Goal: Information Seeking & Learning: Learn about a topic

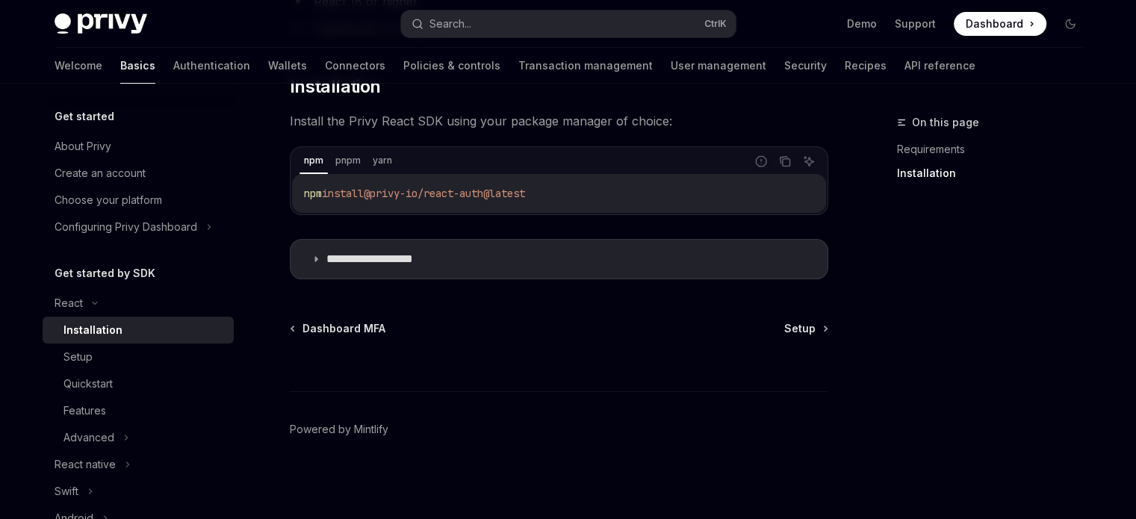
scroll to position [436, 0]
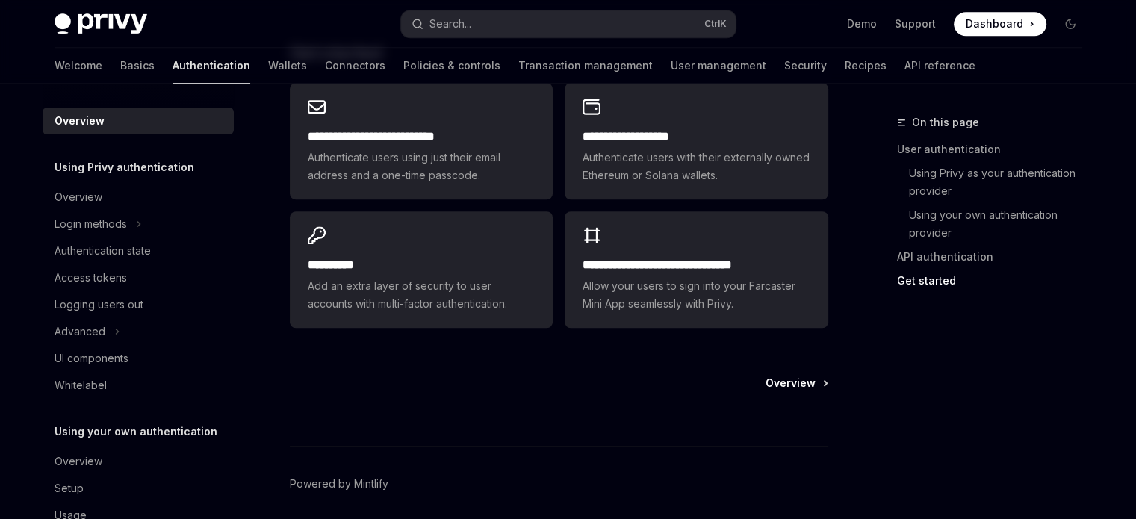
scroll to position [1316, 0]
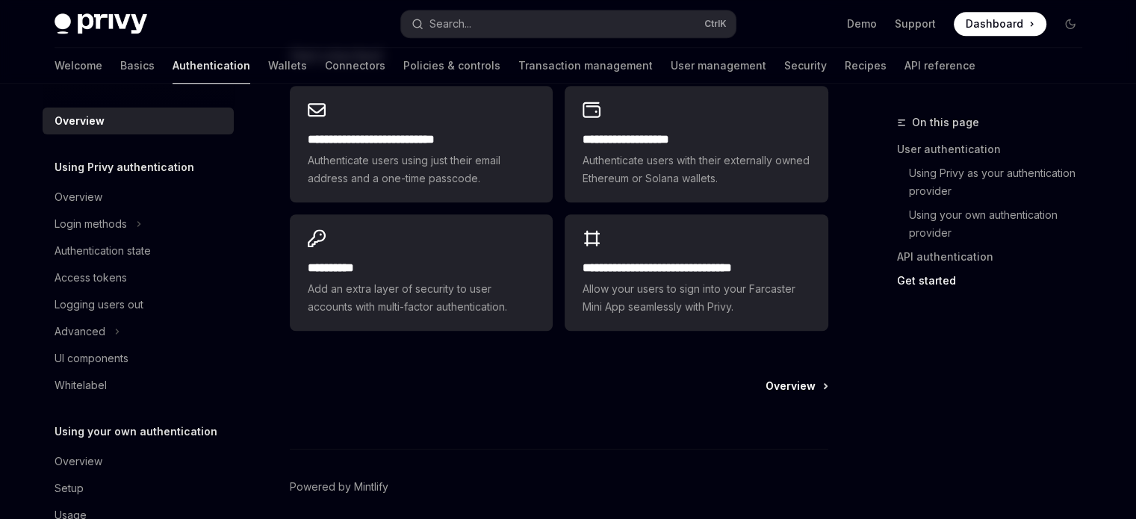
click at [789, 382] on span "Overview" at bounding box center [790, 386] width 50 height 15
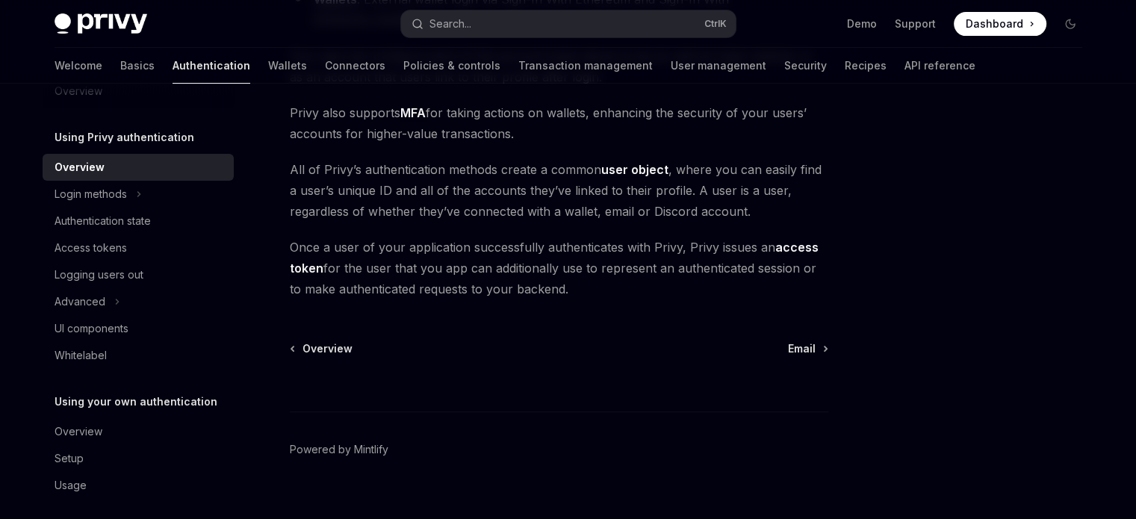
scroll to position [29, 0]
click at [113, 222] on div "Authentication state" at bounding box center [103, 222] width 96 height 18
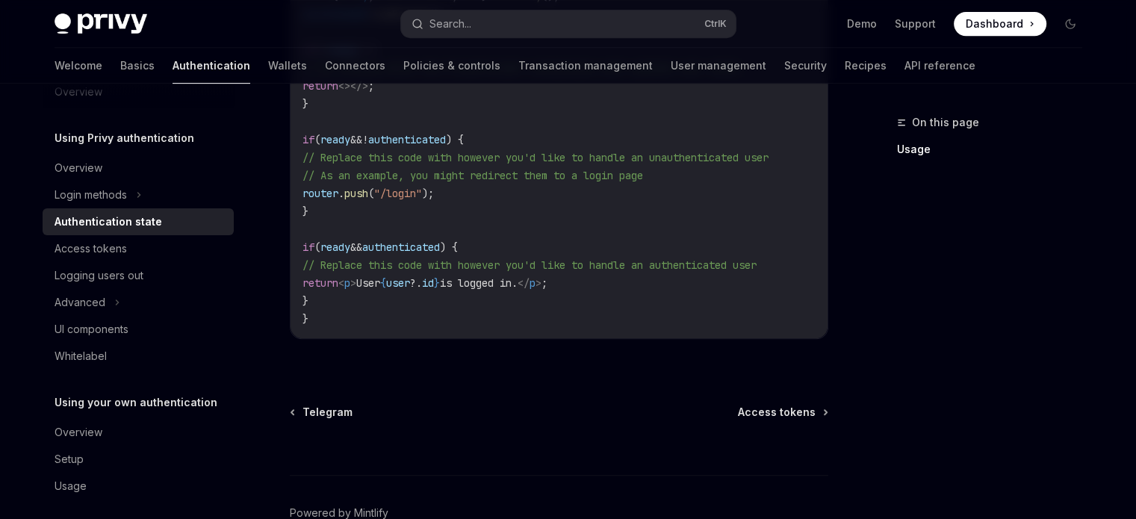
scroll to position [684, 0]
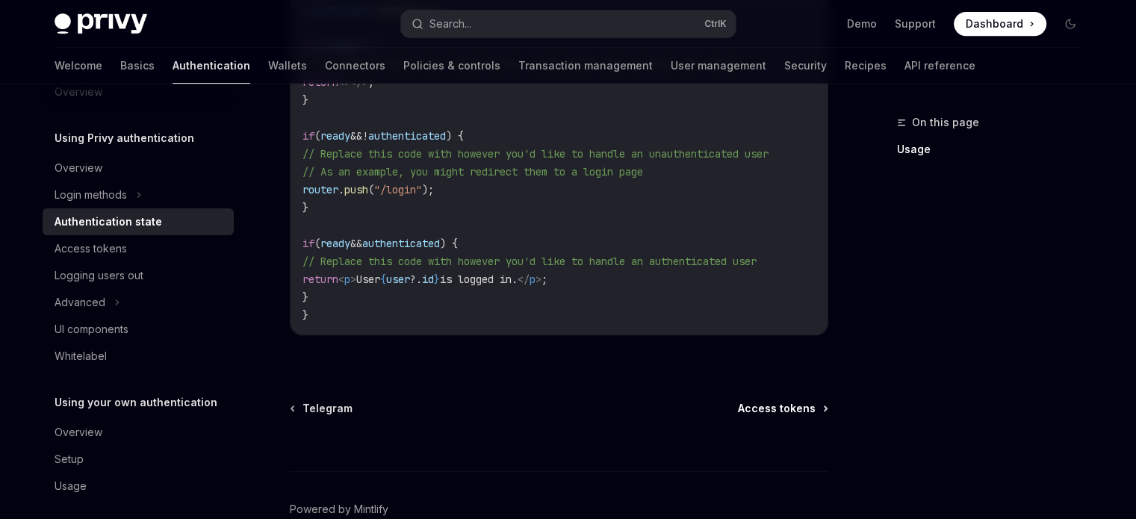
click at [782, 413] on span "Access tokens" at bounding box center [777, 408] width 78 height 15
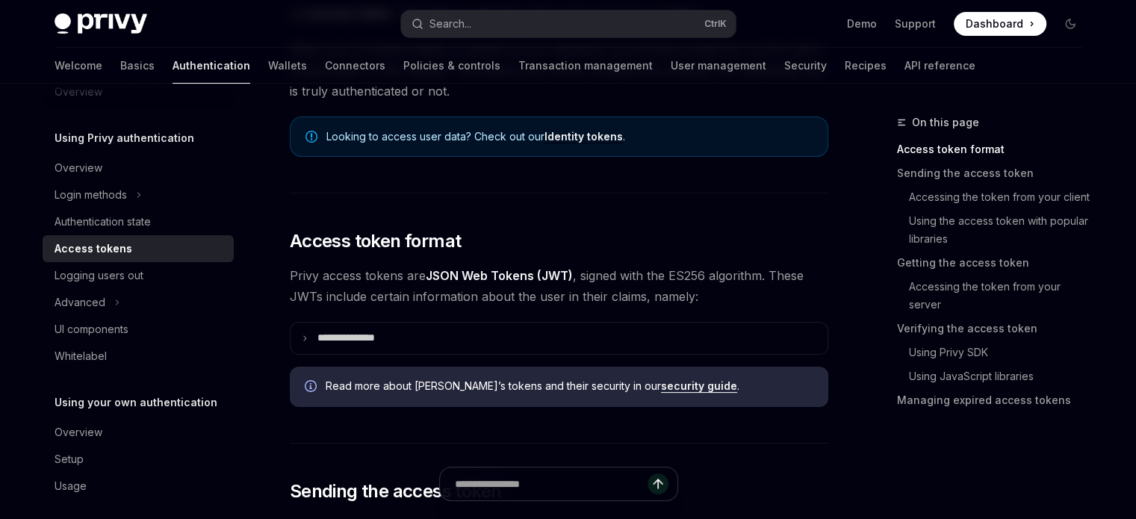
scroll to position [207, 0]
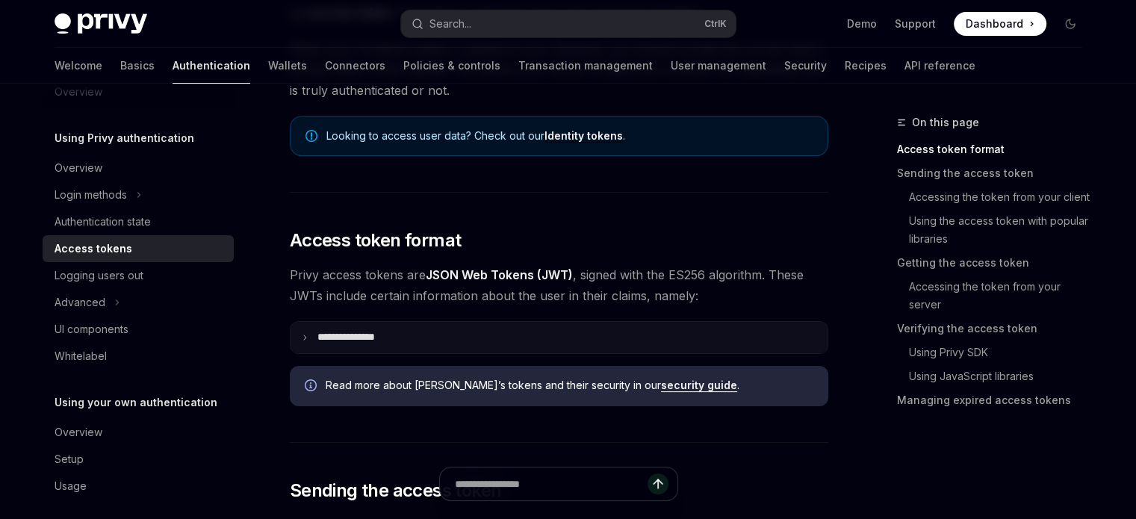
click at [326, 329] on summary "**********" at bounding box center [558, 337] width 537 height 31
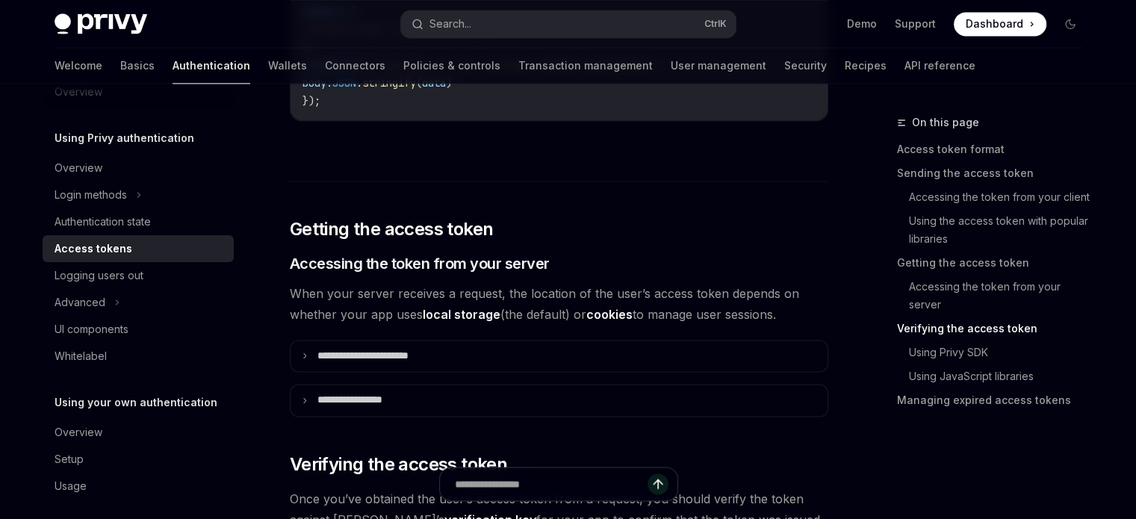
scroll to position [2274, 0]
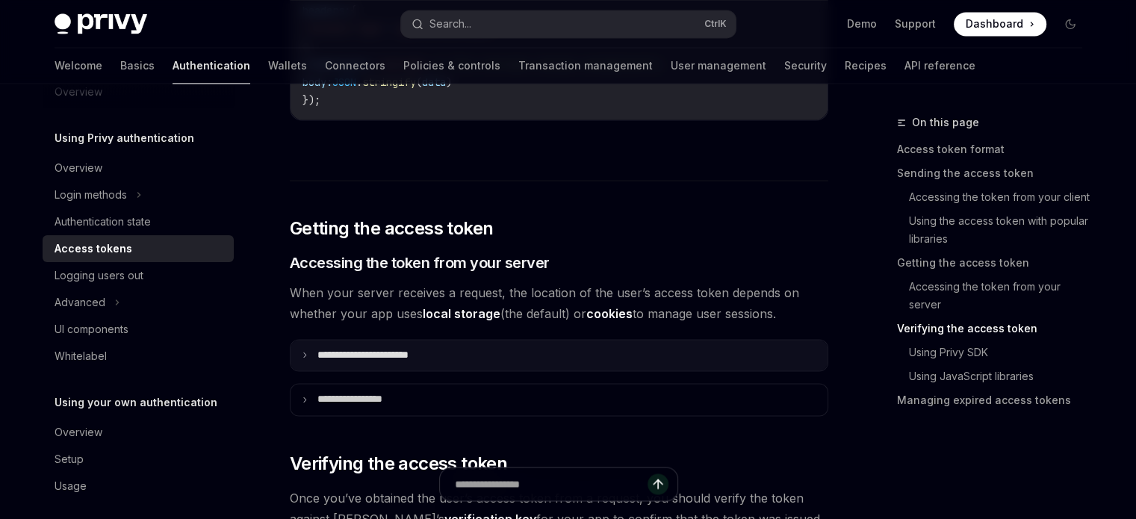
click at [514, 343] on summary "**********" at bounding box center [558, 355] width 537 height 31
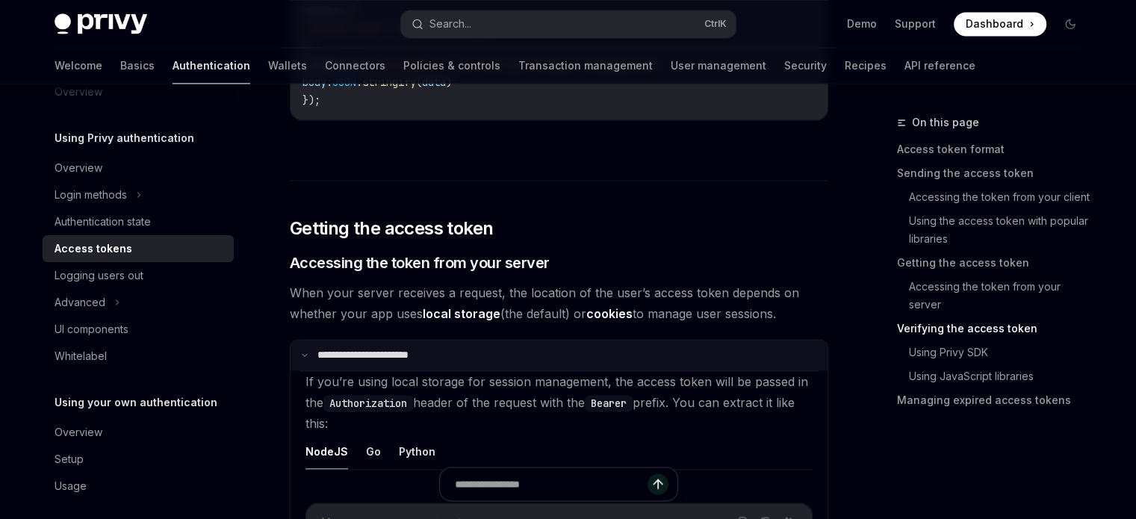
click at [514, 343] on summary "**********" at bounding box center [558, 355] width 537 height 31
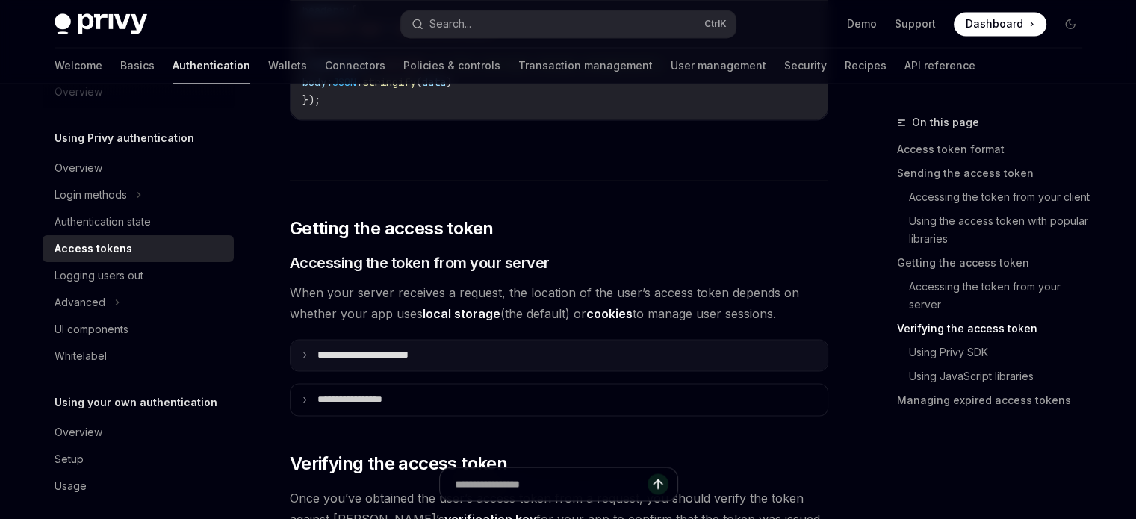
click at [514, 343] on summary "**********" at bounding box center [558, 355] width 537 height 31
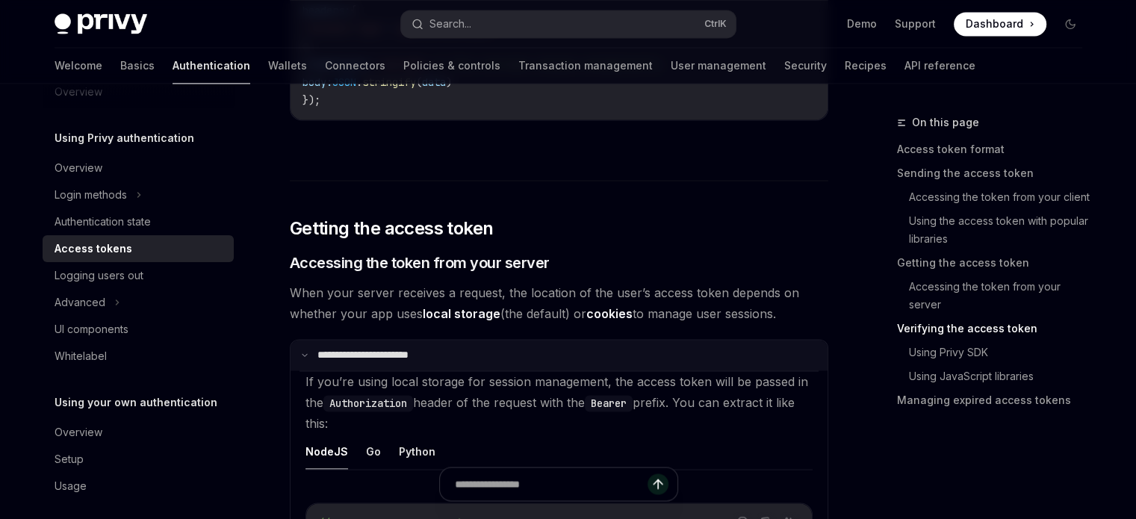
click at [514, 343] on summary "**********" at bounding box center [558, 355] width 537 height 31
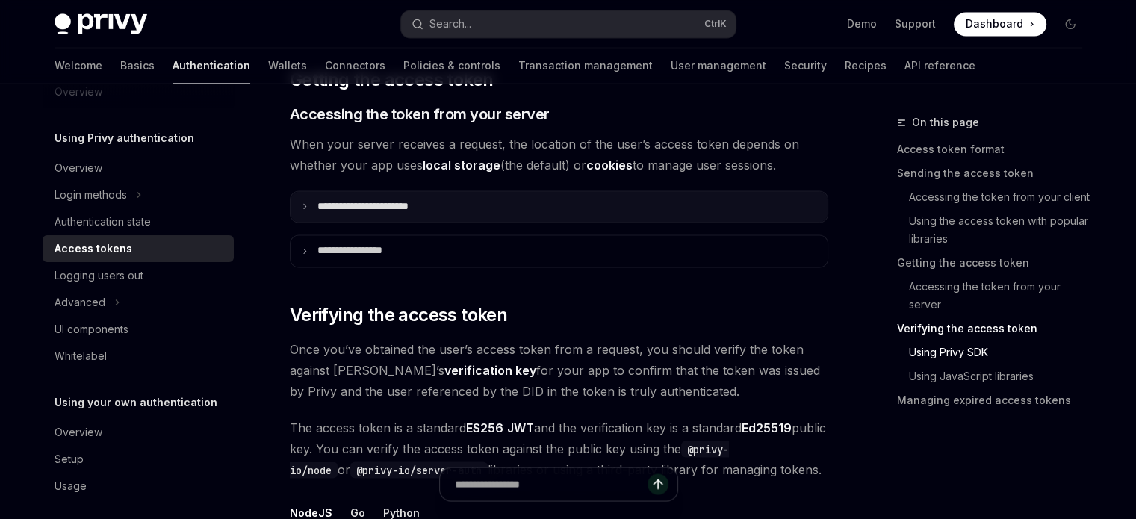
scroll to position [2424, 0]
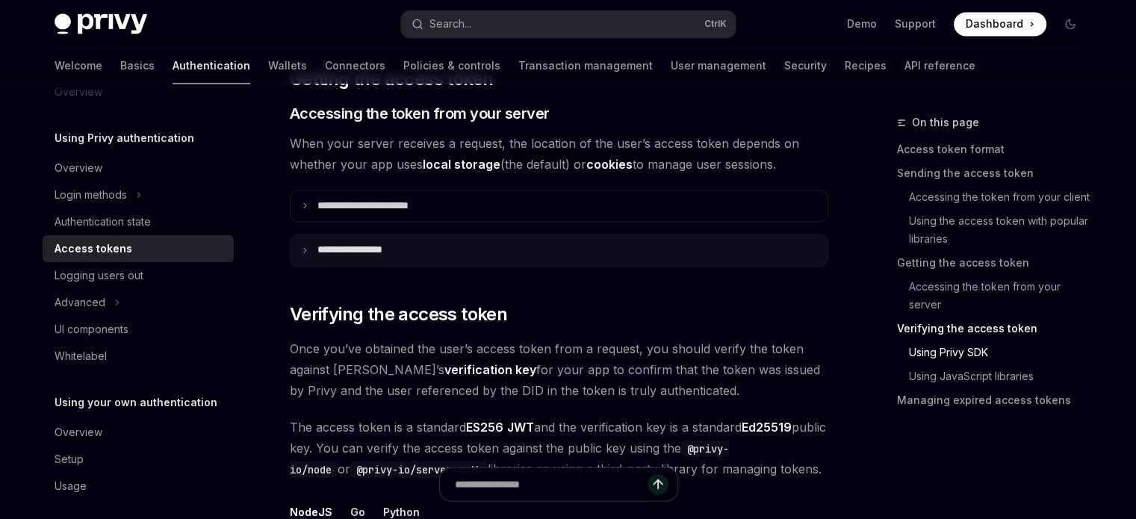
click at [481, 250] on summary "**********" at bounding box center [558, 249] width 537 height 31
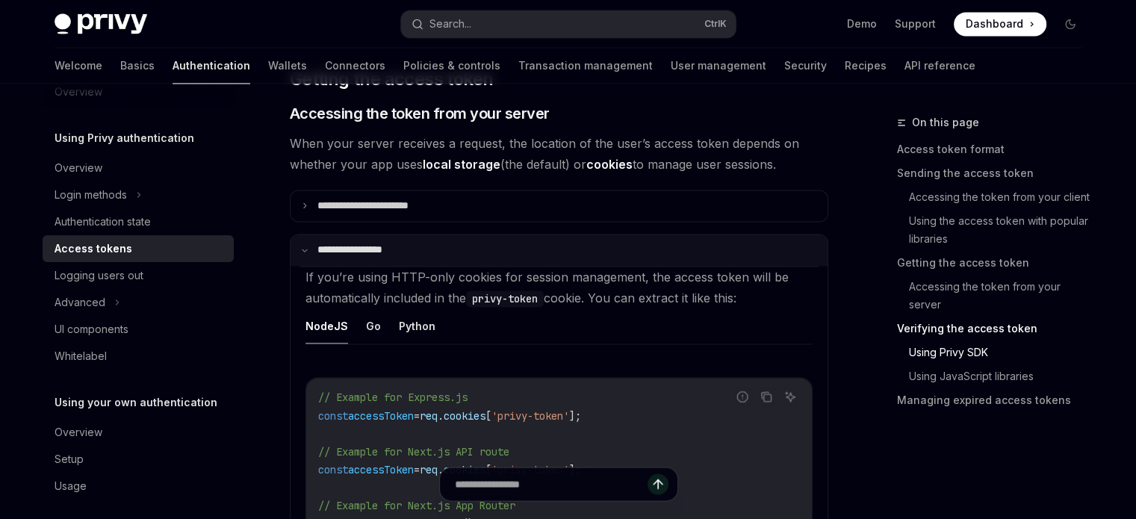
click at [481, 250] on summary "**********" at bounding box center [558, 249] width 537 height 31
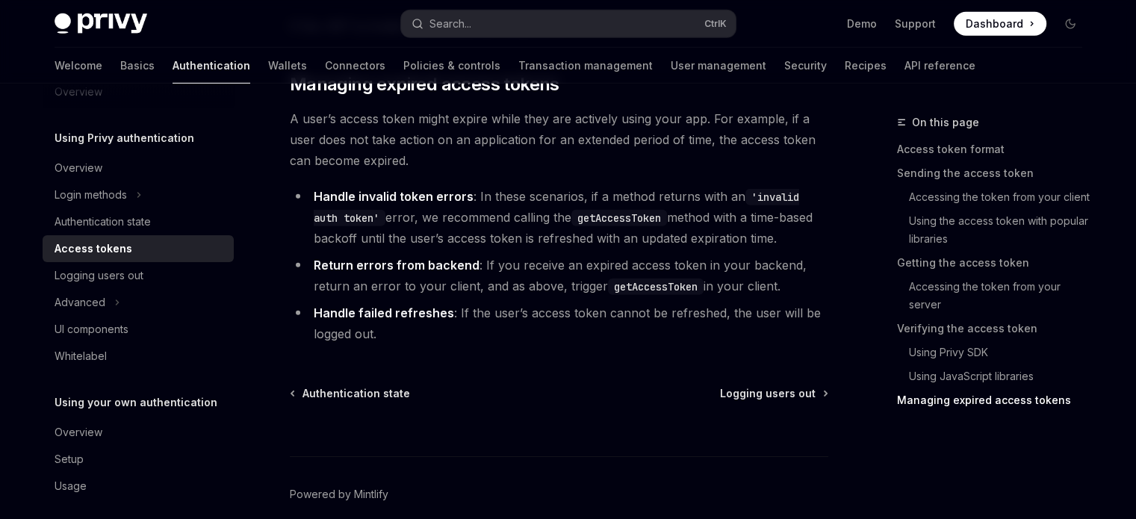
scroll to position [4533, 0]
click at [791, 388] on span "Logging users out" at bounding box center [768, 392] width 96 height 15
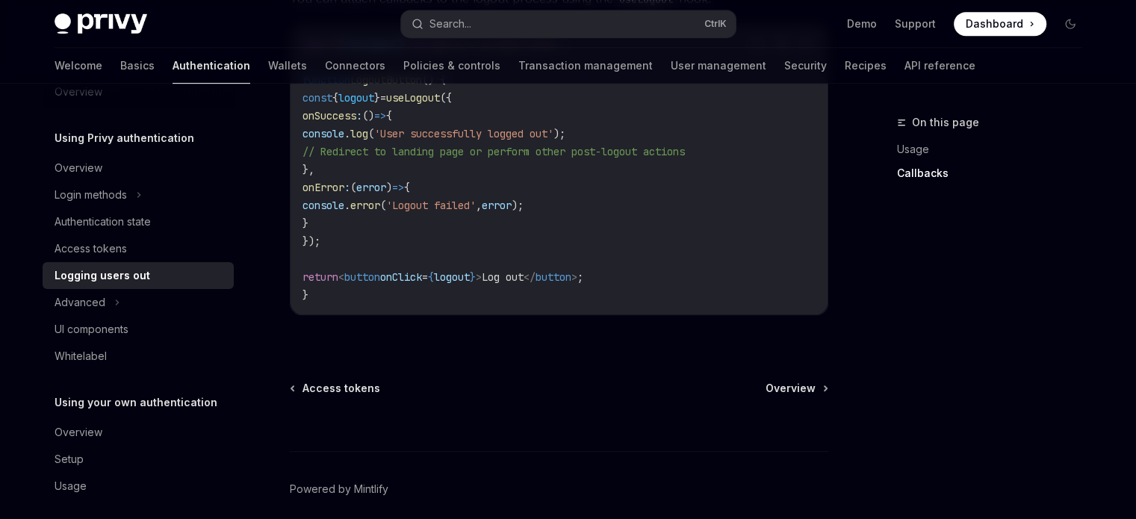
scroll to position [824, 0]
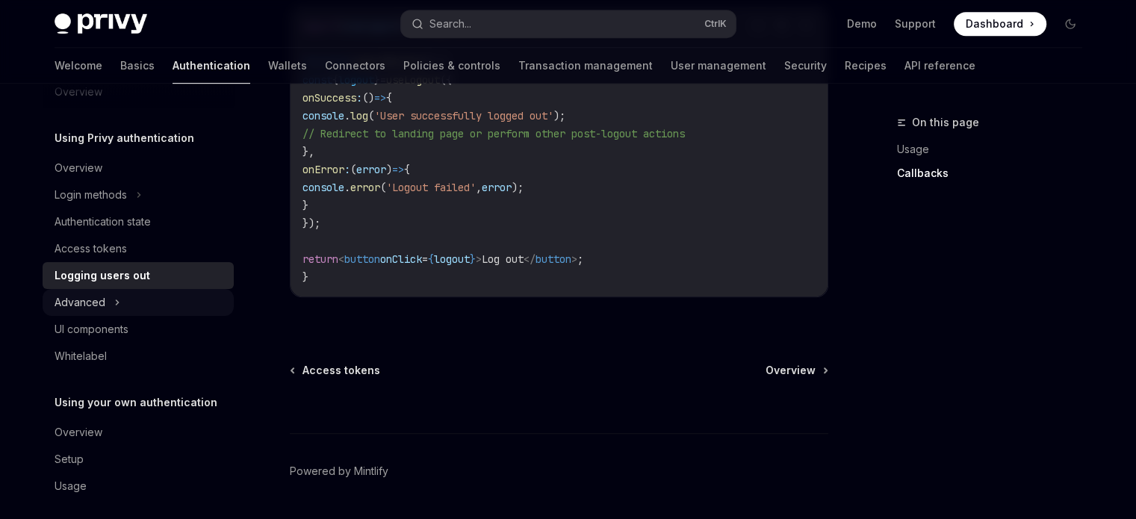
click at [73, 300] on div "Advanced" at bounding box center [80, 302] width 51 height 18
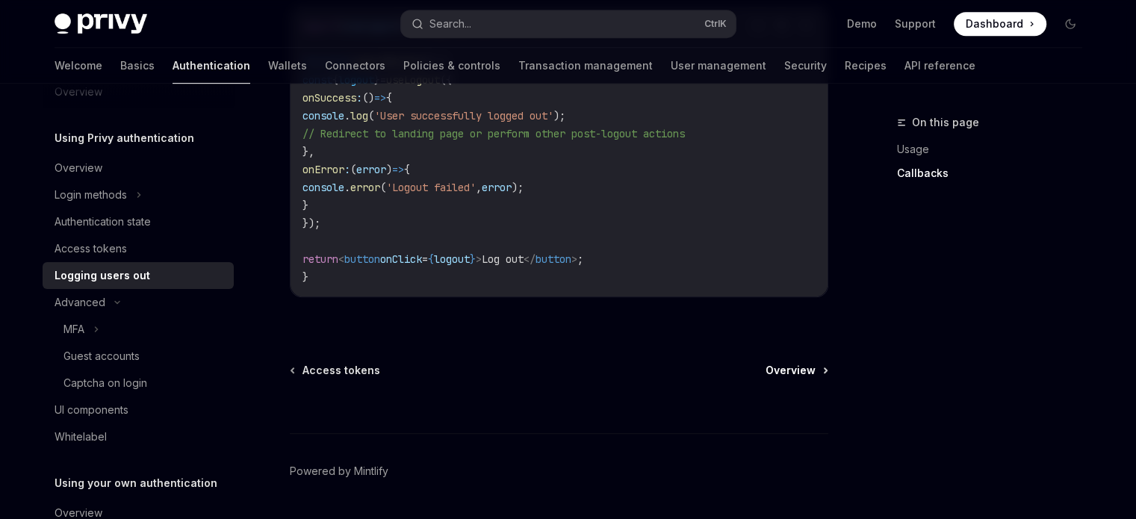
click at [803, 370] on span "Overview" at bounding box center [790, 370] width 50 height 15
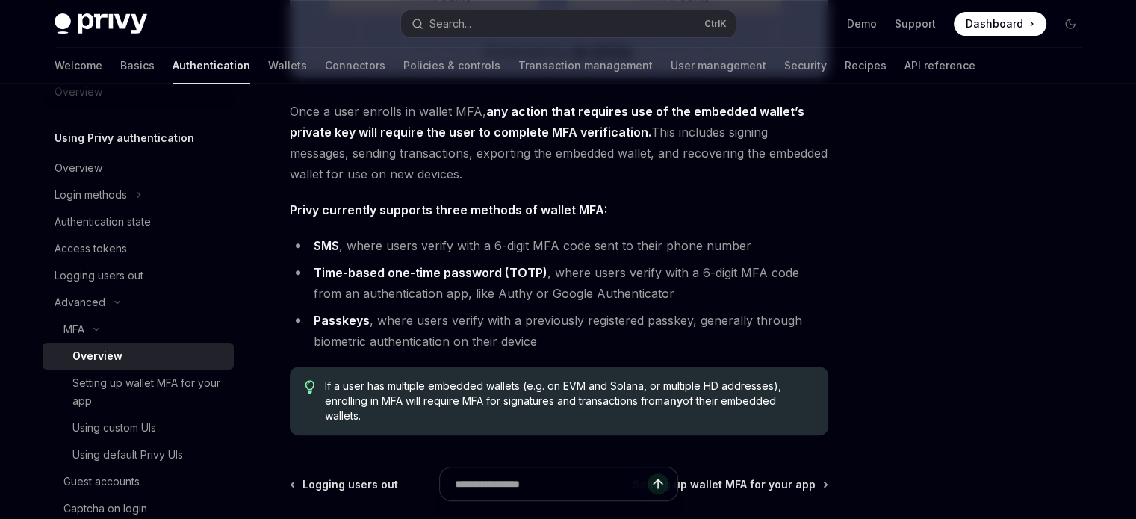
scroll to position [739, 0]
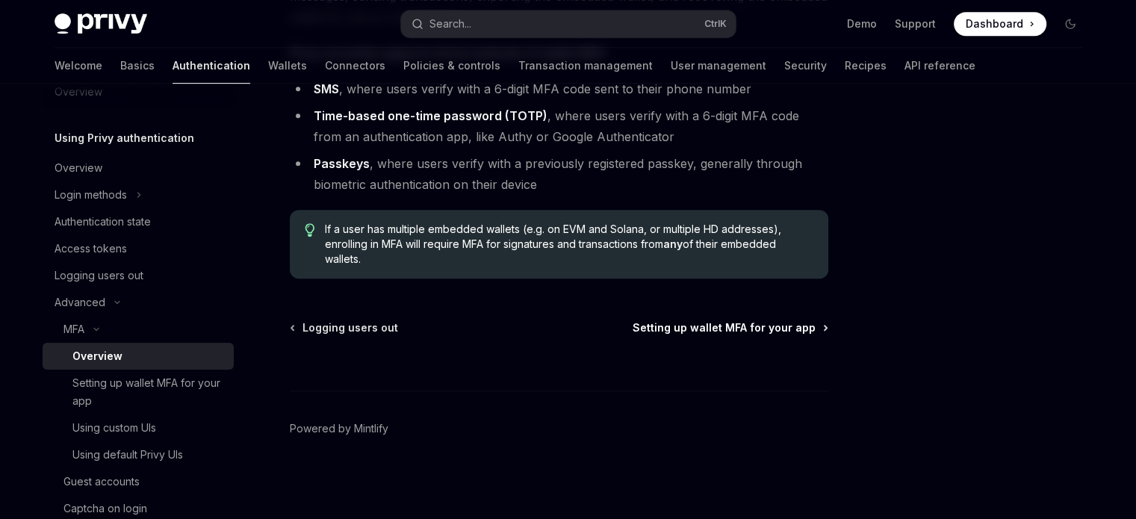
click at [774, 325] on span "Setting up wallet MFA for your app" at bounding box center [723, 327] width 183 height 15
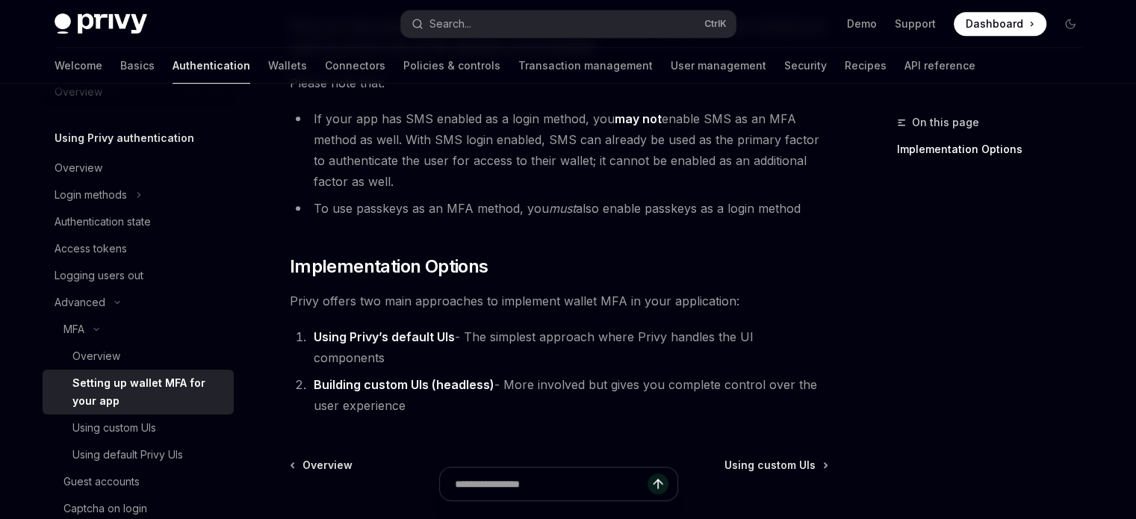
scroll to position [706, 0]
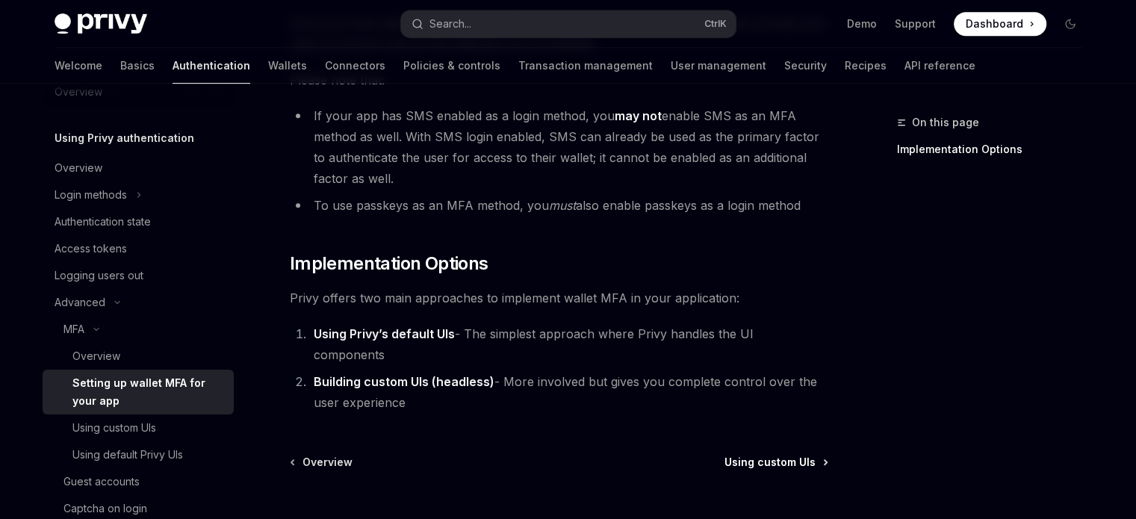
click at [798, 455] on span "Using custom UIs" at bounding box center [769, 462] width 91 height 15
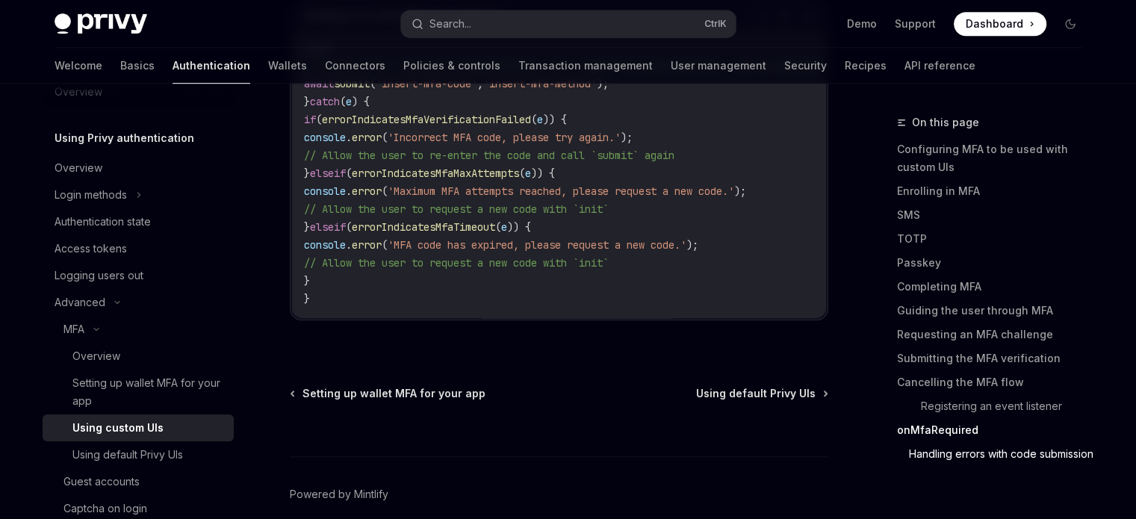
scroll to position [6620, 0]
click at [787, 395] on span "Using default Privy UIs" at bounding box center [755, 392] width 119 height 15
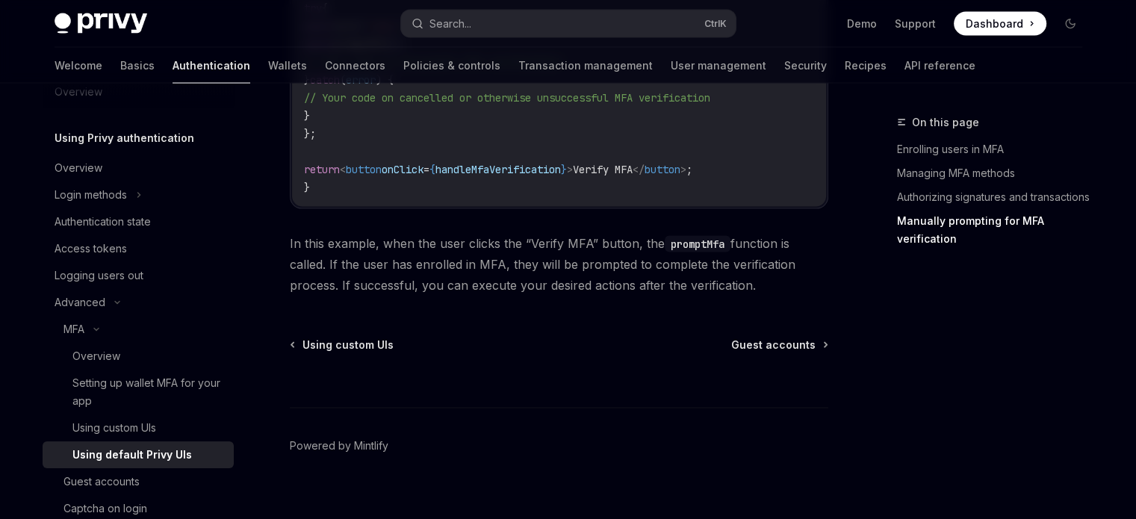
scroll to position [3103, 0]
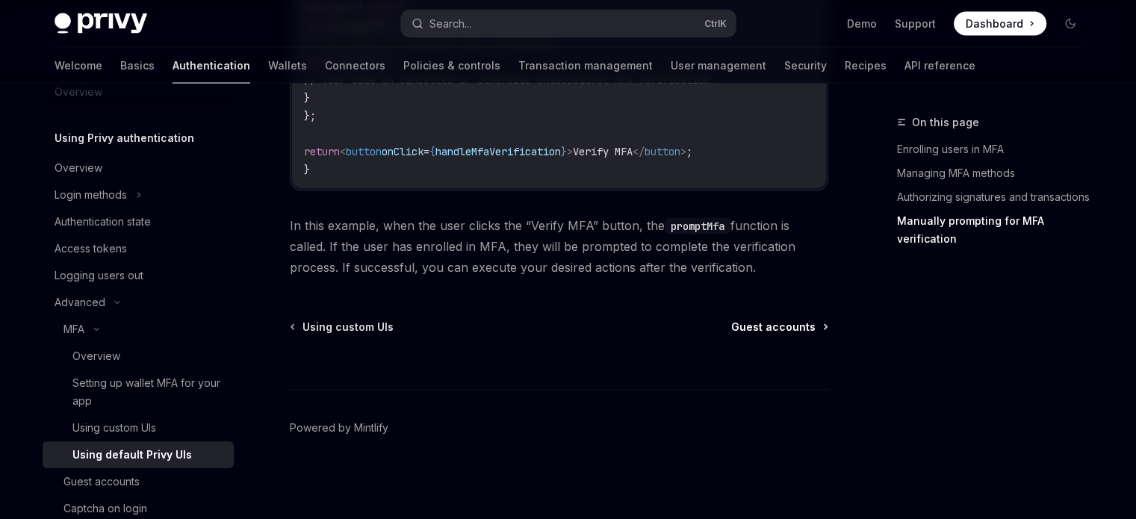
click at [797, 332] on span "Guest accounts" at bounding box center [773, 327] width 84 height 15
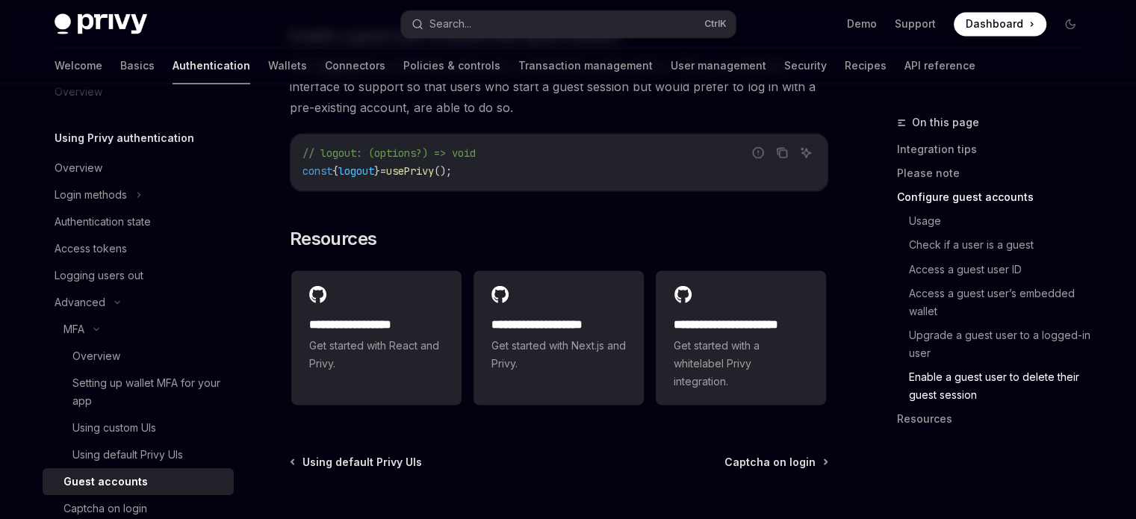
scroll to position [2572, 0]
click at [776, 452] on span "Captcha on login" at bounding box center [769, 459] width 91 height 15
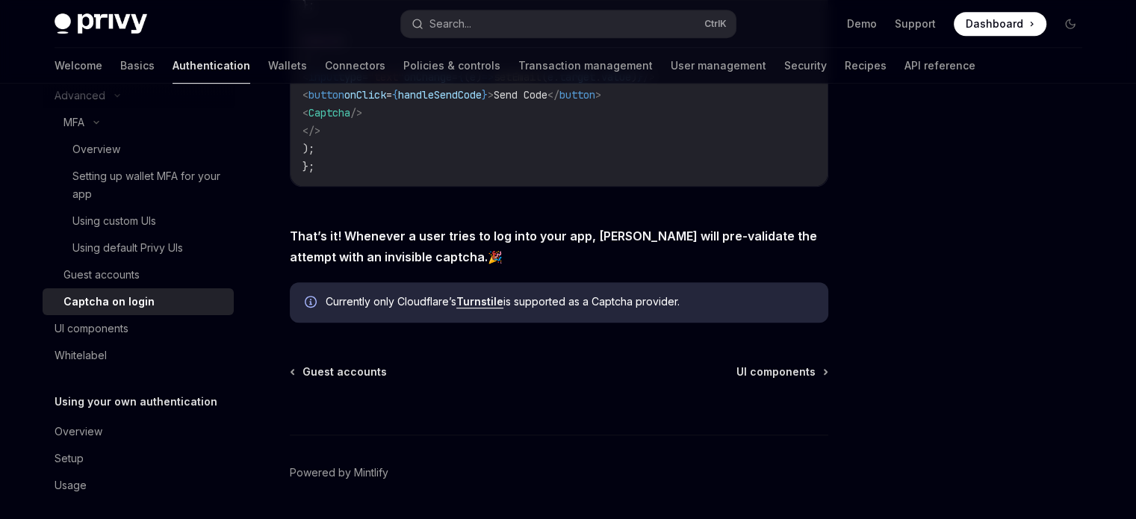
scroll to position [712, 0]
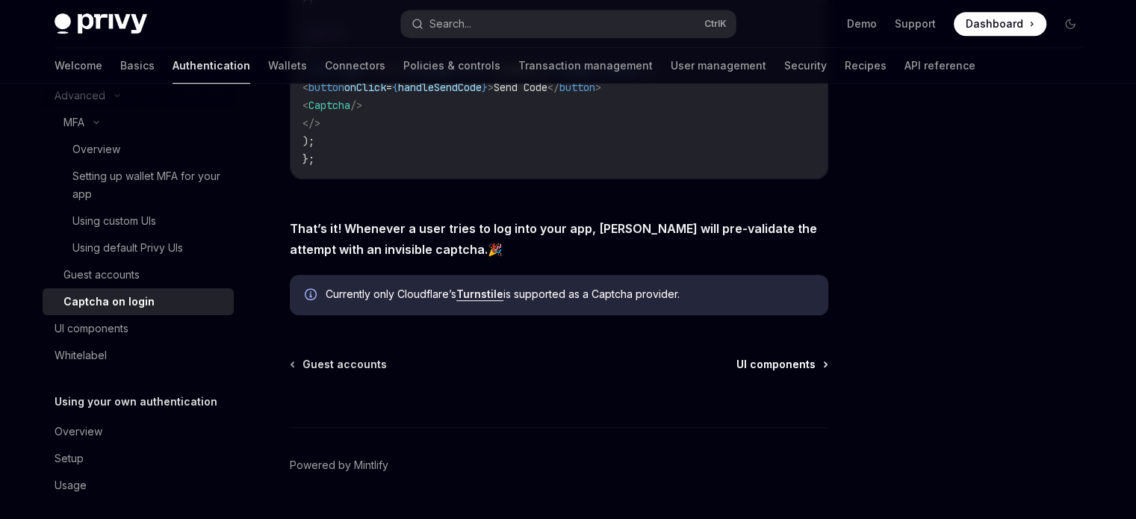
click at [774, 361] on span "UI components" at bounding box center [775, 364] width 79 height 15
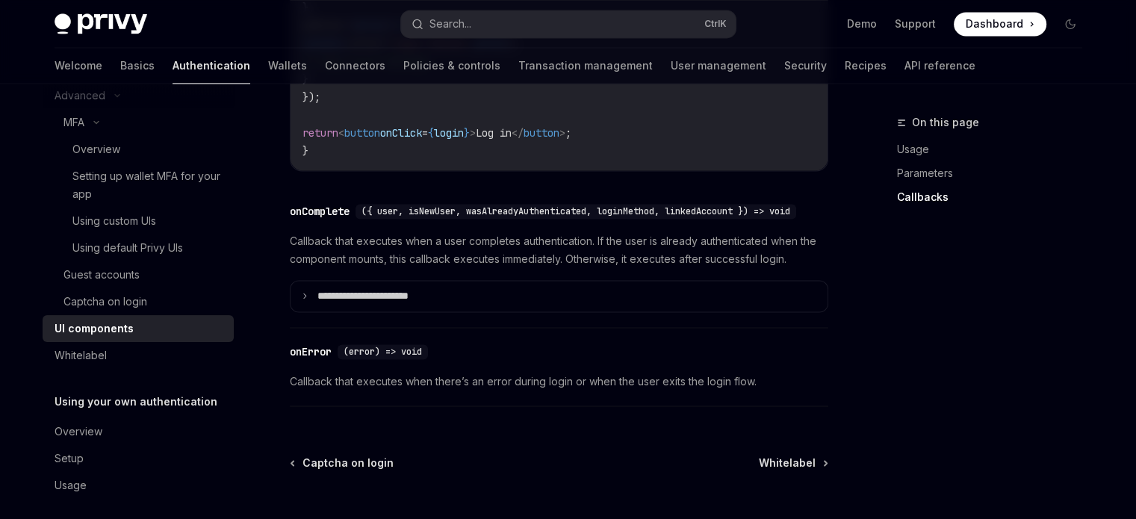
scroll to position [2342, 0]
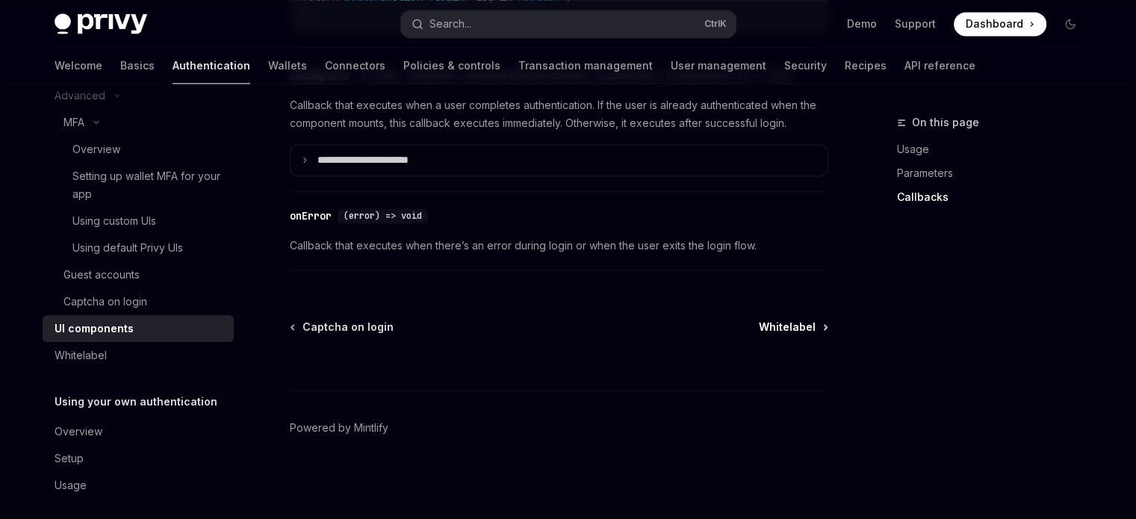
click at [778, 327] on span "Whitelabel" at bounding box center [787, 327] width 57 height 15
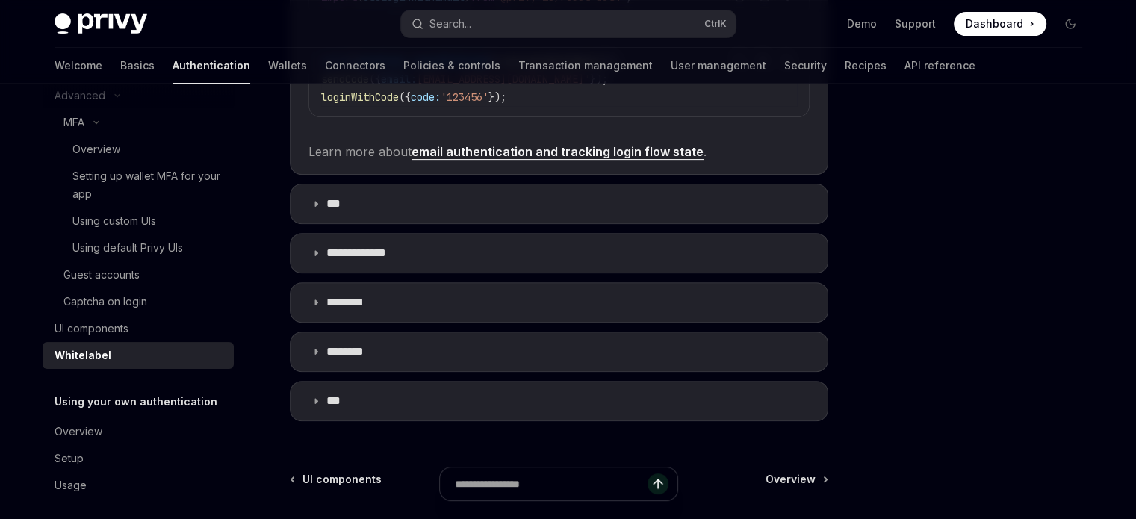
scroll to position [524, 0]
click at [556, 238] on summary "**********" at bounding box center [558, 251] width 537 height 39
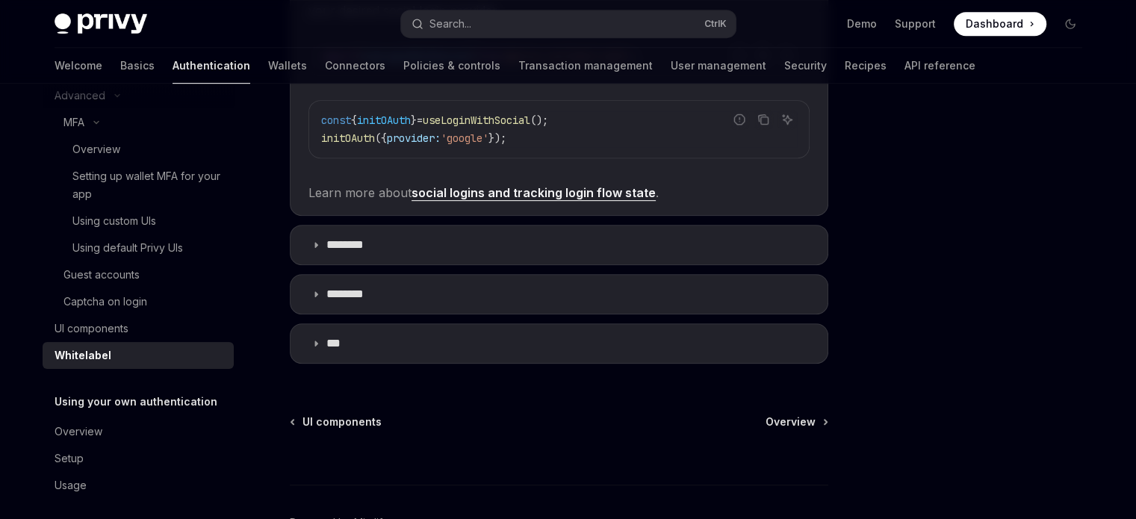
scroll to position [700, 0]
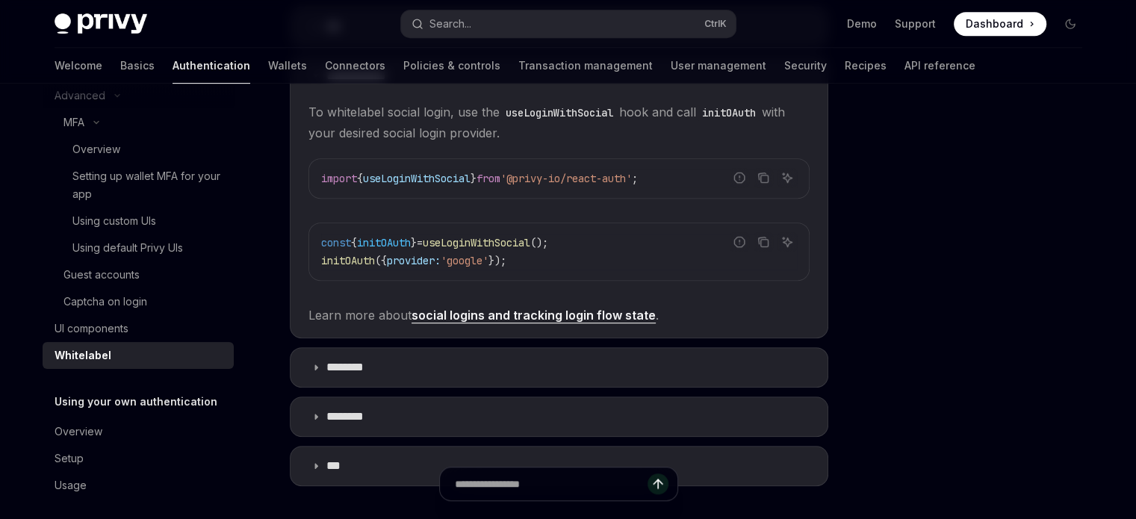
click at [514, 311] on link "social logins and tracking login flow state" at bounding box center [533, 316] width 244 height 16
type textarea "*"
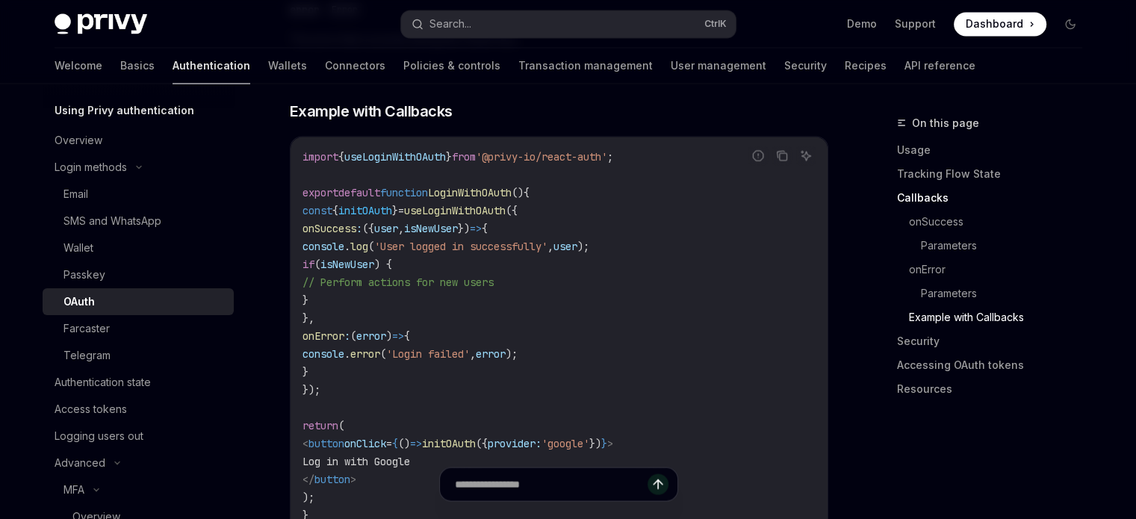
scroll to position [2684, 0]
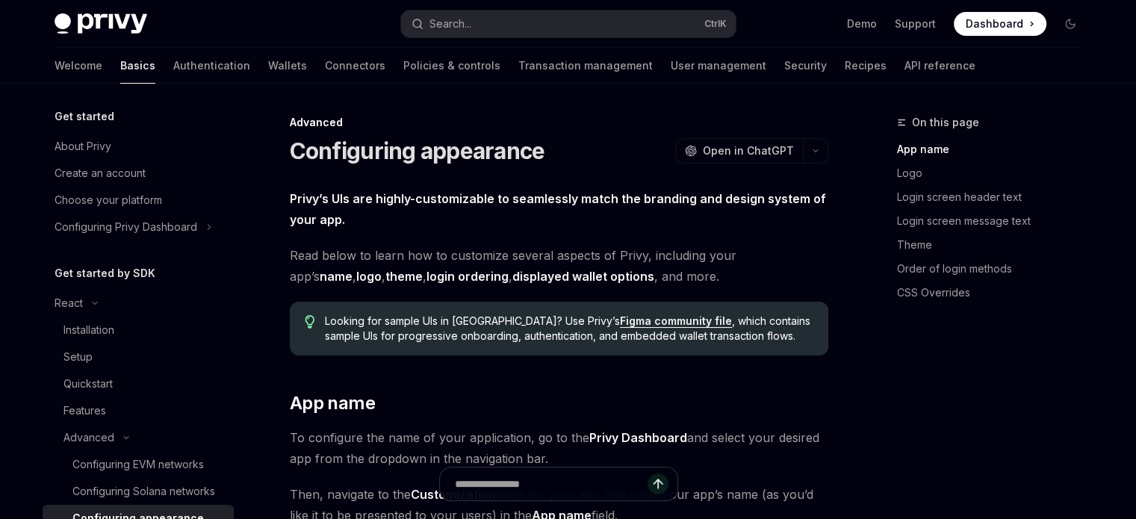
scroll to position [234, 0]
